Goal: Transaction & Acquisition: Purchase product/service

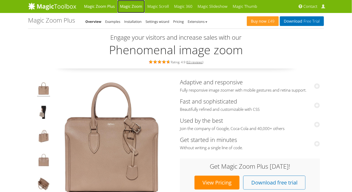
click at [129, 10] on link "Magic Zoom" at bounding box center [130, 6] width 27 height 13
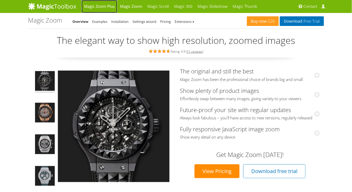
click at [103, 6] on link "Magic Zoom Plus" at bounding box center [99, 6] width 36 height 13
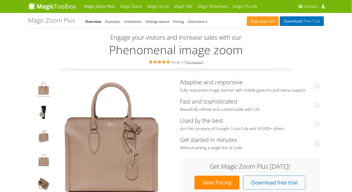
click at [313, 56] on div "Engage your visitors and increase sales with our Phenomenal image zoom Rating: …" at bounding box center [176, 51] width 296 height 34
click at [100, 8] on link "Magic Zoom Plus" at bounding box center [99, 6] width 36 height 13
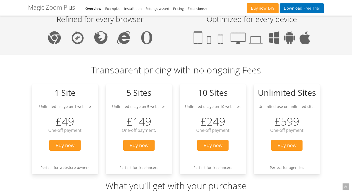
scroll to position [575, 0]
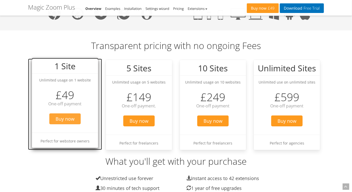
click at [64, 119] on span "Buy now" at bounding box center [64, 118] width 31 height 11
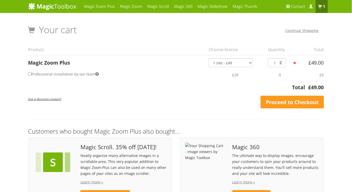
click at [331, 129] on div "Magic Zoom Plus Magic Zoom Magic Scroll Magic 360 Magic Slideshow Magic Thumb" at bounding box center [176, 123] width 352 height 247
click at [232, 62] on select "1 site - £49 5 websites - £149 10 websites - £249 Unlimited - £599 Bundled - £1…" at bounding box center [230, 62] width 44 height 9
click at [290, 103] on link "Proceed to Checkout" at bounding box center [291, 102] width 63 height 13
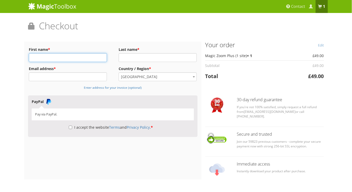
click at [56, 55] on input "First name *" at bounding box center [68, 57] width 78 height 9
type input "g"
type input "Gonzalo"
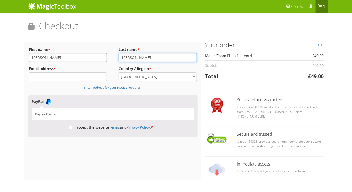
type input "Montano"
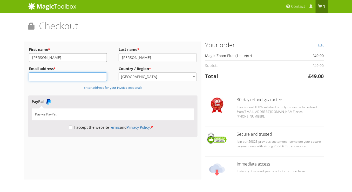
click at [53, 78] on input "Email address *" at bounding box center [68, 76] width 78 height 9
type input "[EMAIL_ADDRESS][DOMAIN_NAME]"
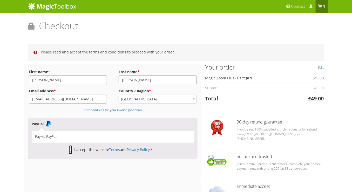
click at [69, 149] on input "I accept the website Terms and Privacy Policy . *" at bounding box center [70, 149] width 3 height 9
checkbox input "true"
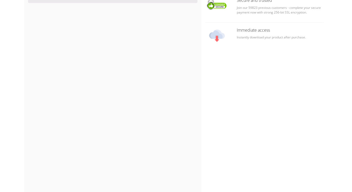
scroll to position [157, 0]
click at [232, 73] on div "Billing Details First name * [PERSON_NAME] Last name * [PERSON_NAME] Email addr…" at bounding box center [175, 81] width 303 height 348
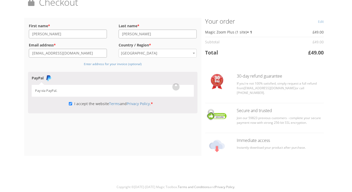
scroll to position [23, 0]
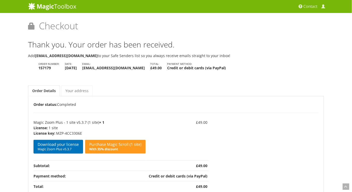
scroll to position [37, 0]
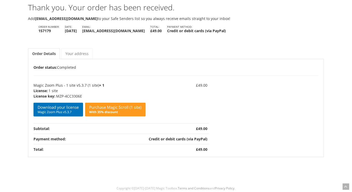
click at [286, 37] on div "Thank you. Your order has been received. Add [EMAIL_ADDRESS][DOMAIN_NAME] to yo…" at bounding box center [176, 80] width 296 height 153
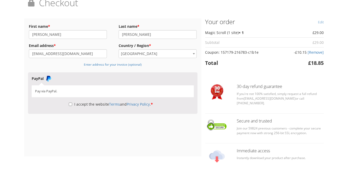
scroll to position [26, 0]
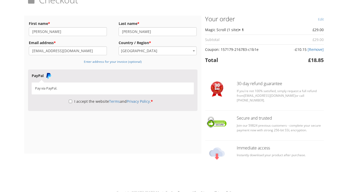
click at [73, 102] on label "I accept the website Terms and Privacy Policy . *" at bounding box center [111, 101] width 84 height 5
click at [72, 102] on input "I accept the website Terms and Privacy Policy . *" at bounding box center [70, 101] width 3 height 9
checkbox input "true"
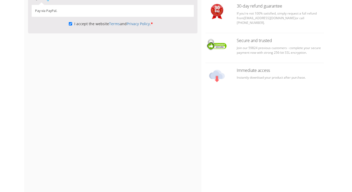
scroll to position [145, 0]
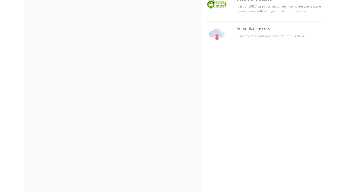
click at [228, 89] on div "Billing Details First name * [PERSON_NAME] Last name * [PERSON_NAME] Email addr…" at bounding box center [175, 71] width 303 height 348
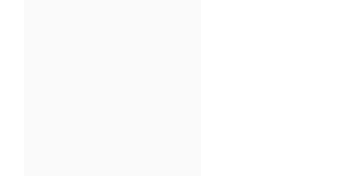
click at [200, 106] on div "Billing Details First name * [PERSON_NAME] Last name * [PERSON_NAME] Email addr…" at bounding box center [112, 2] width 177 height 348
click at [232, 97] on div "Billing Details First name * [PERSON_NAME] Last name * [PERSON_NAME] Email addr…" at bounding box center [175, 2] width 303 height 348
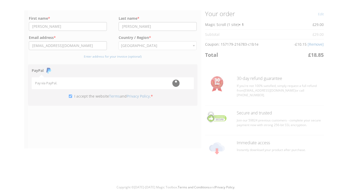
scroll to position [26, 0]
